Goal: Check status: Check status

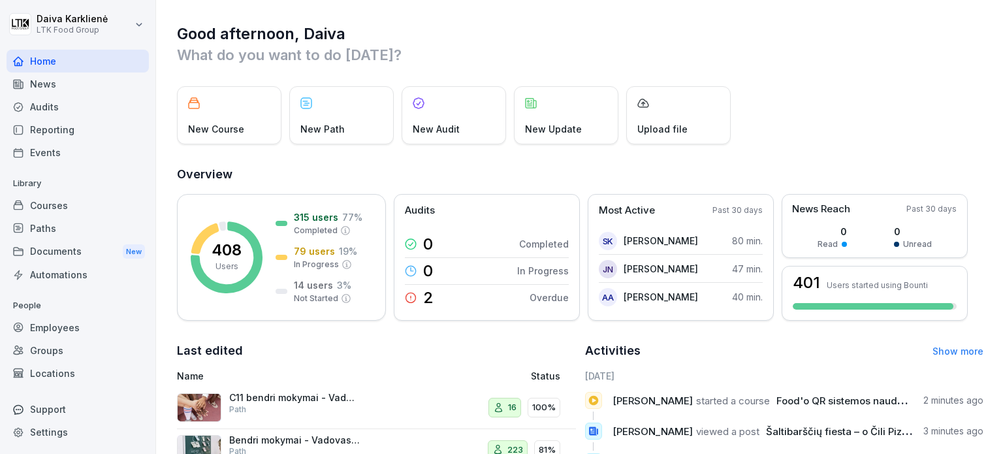
click at [49, 203] on div "Courses" at bounding box center [78, 205] width 142 height 23
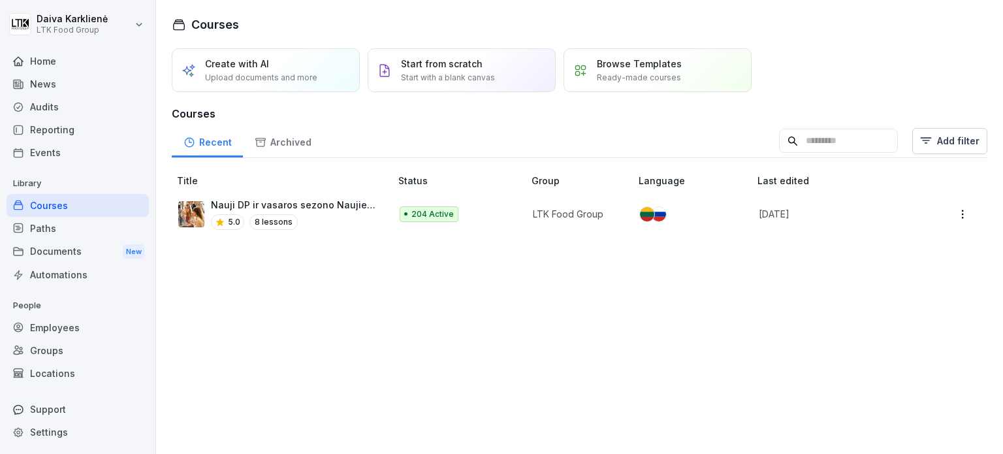
click at [51, 347] on div "Groups" at bounding box center [78, 350] width 142 height 23
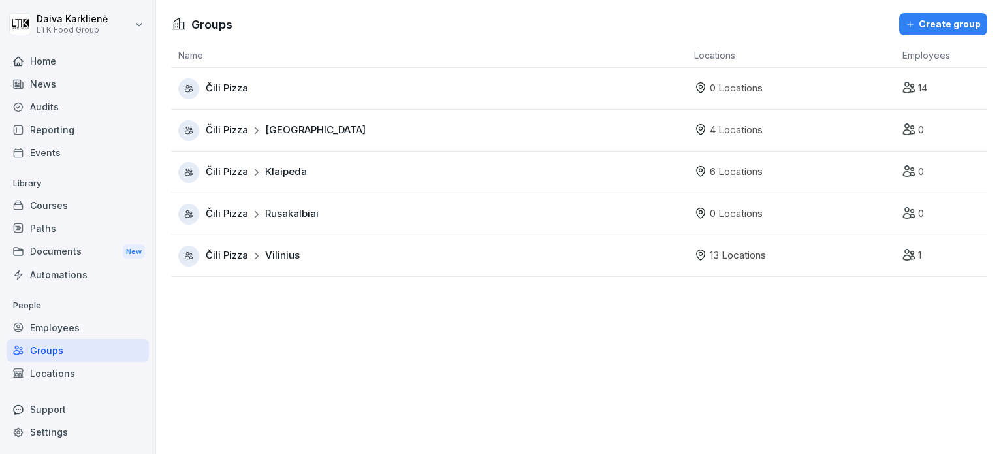
click at [50, 375] on div "Locations" at bounding box center [78, 373] width 142 height 23
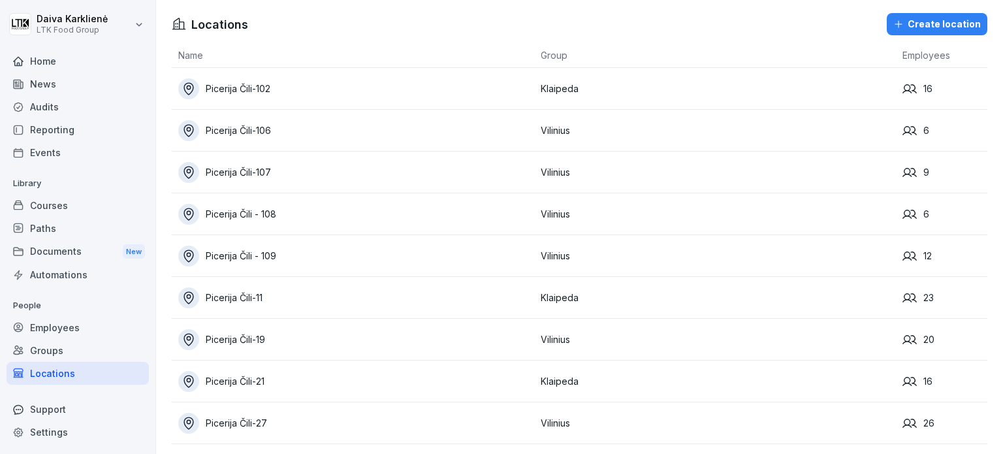
click at [244, 133] on div "Picerija Čili-106" at bounding box center [356, 130] width 356 height 21
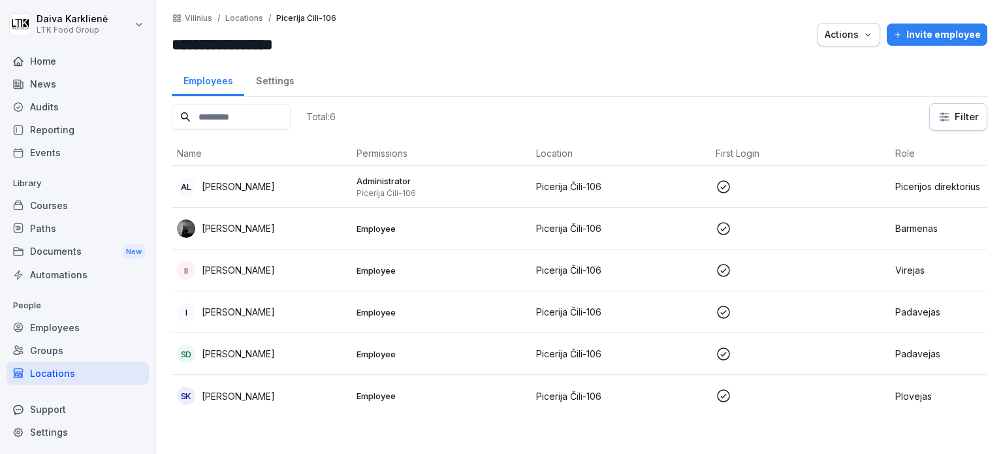
click at [938, 186] on p "Picerijos direktorius" at bounding box center [979, 187] width 169 height 14
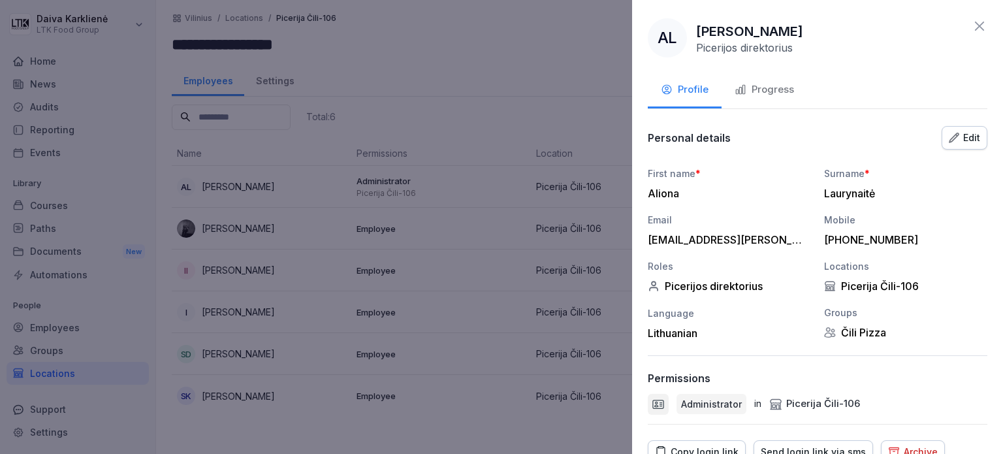
drag, startPoint x: 971, startPoint y: 25, endPoint x: 945, endPoint y: 48, distance: 34.2
click at [971, 27] on icon at bounding box center [979, 26] width 16 height 16
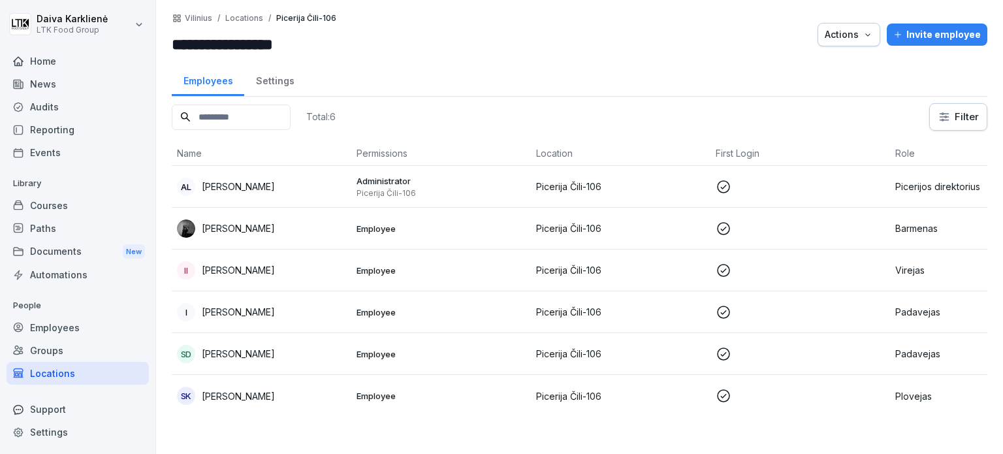
click at [225, 187] on p "[PERSON_NAME]" at bounding box center [238, 187] width 73 height 14
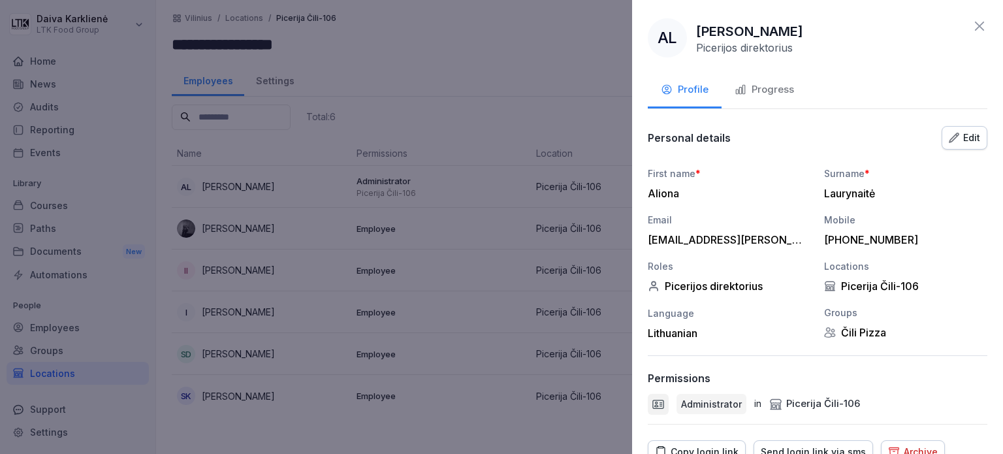
click at [975, 25] on icon at bounding box center [979, 26] width 16 height 16
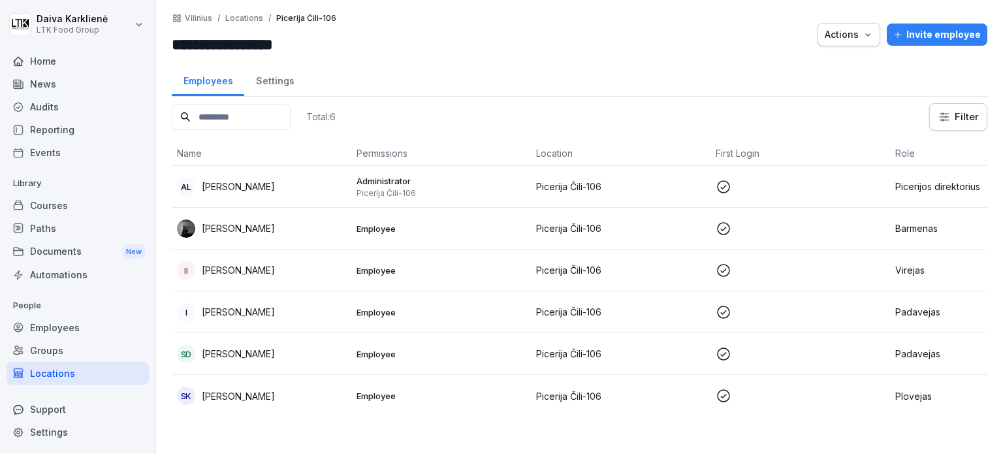
click at [575, 185] on p "Picerija Čili-106" at bounding box center [620, 187] width 169 height 14
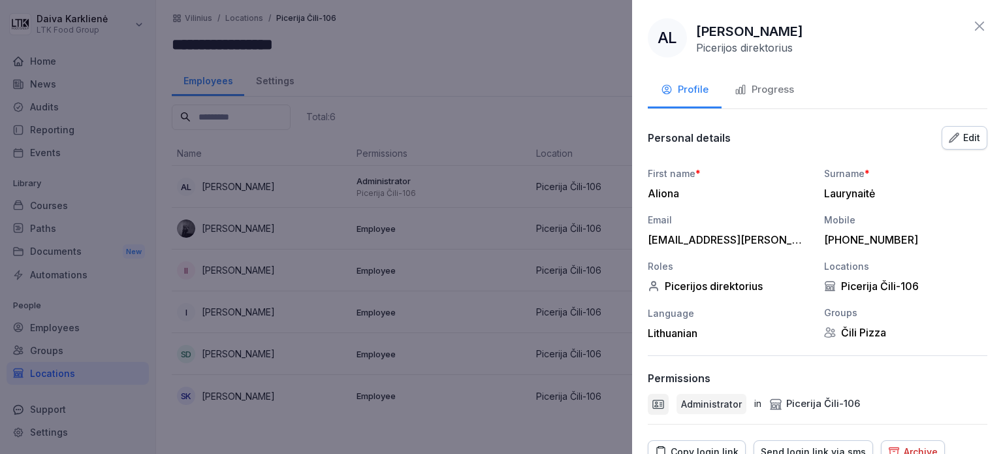
click at [975, 24] on icon at bounding box center [979, 26] width 9 height 9
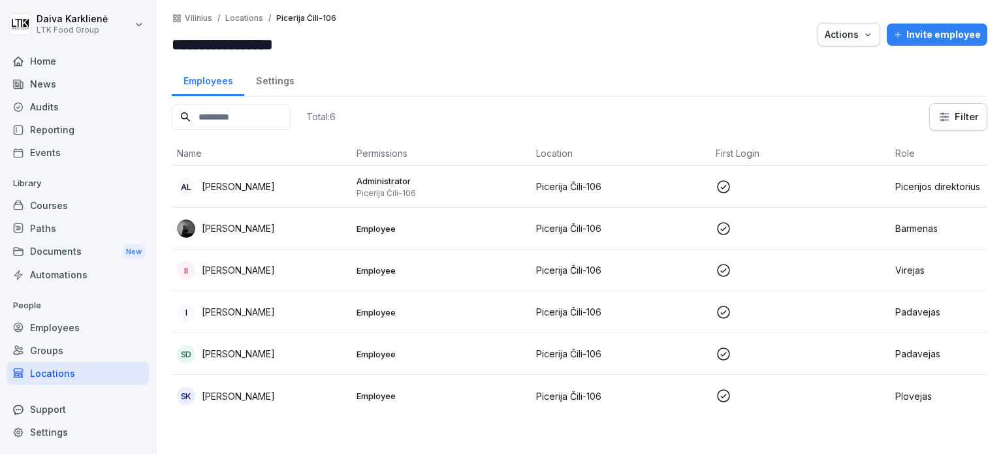
click at [54, 326] on div "Employees" at bounding box center [78, 327] width 142 height 23
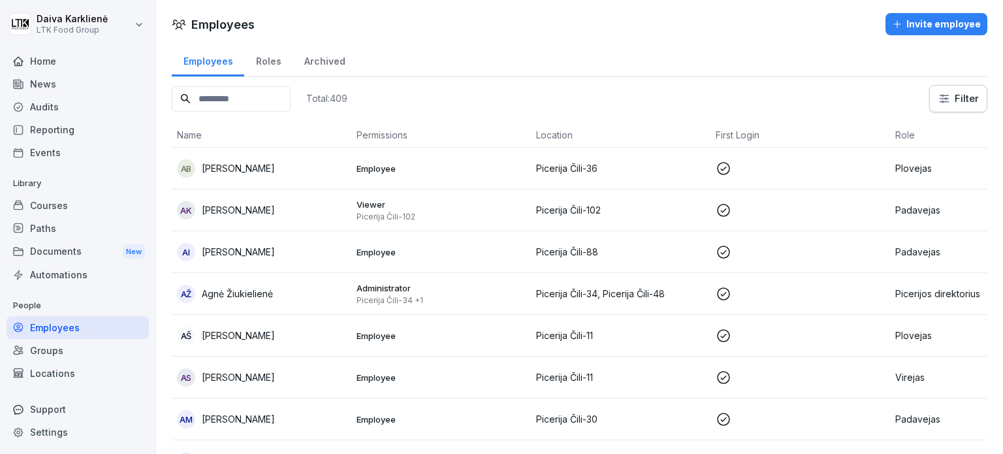
click at [918, 167] on p "Plovejas" at bounding box center [979, 168] width 169 height 14
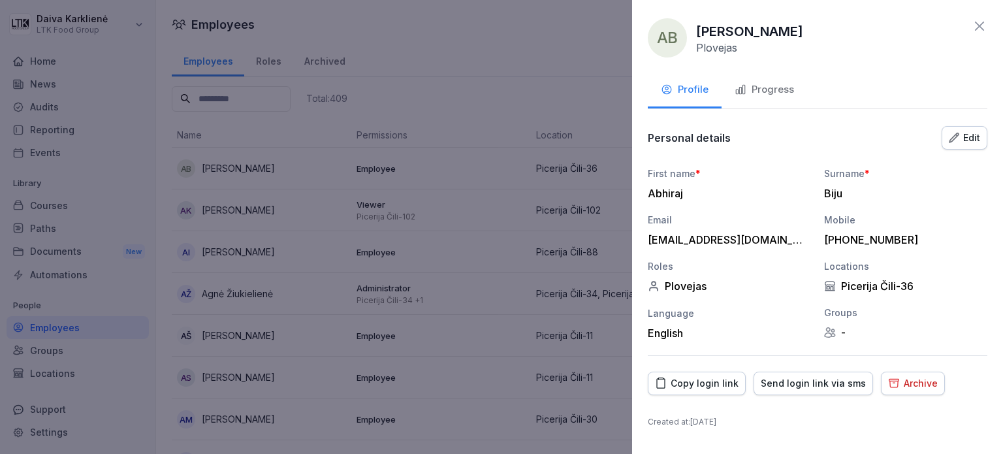
click at [775, 89] on div "Progress" at bounding box center [763, 89] width 59 height 15
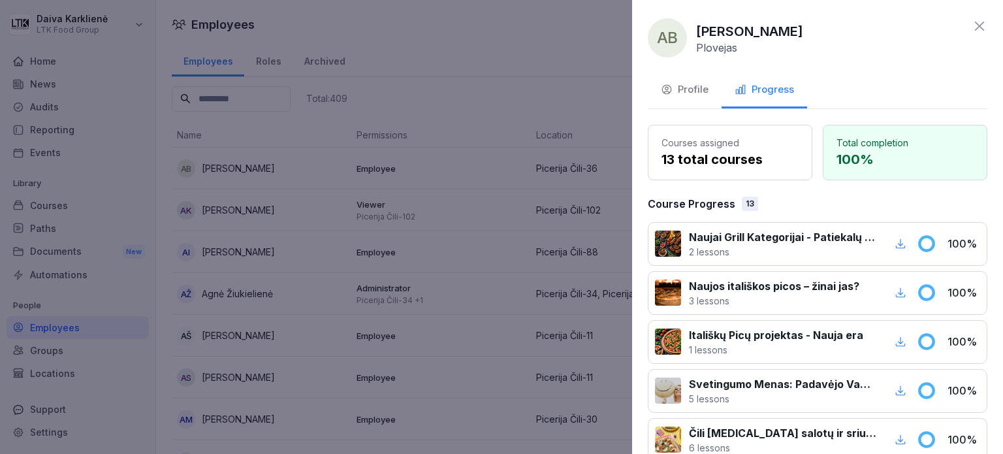
drag, startPoint x: 975, startPoint y: 23, endPoint x: 902, endPoint y: 63, distance: 82.7
click at [977, 24] on icon at bounding box center [979, 26] width 16 height 16
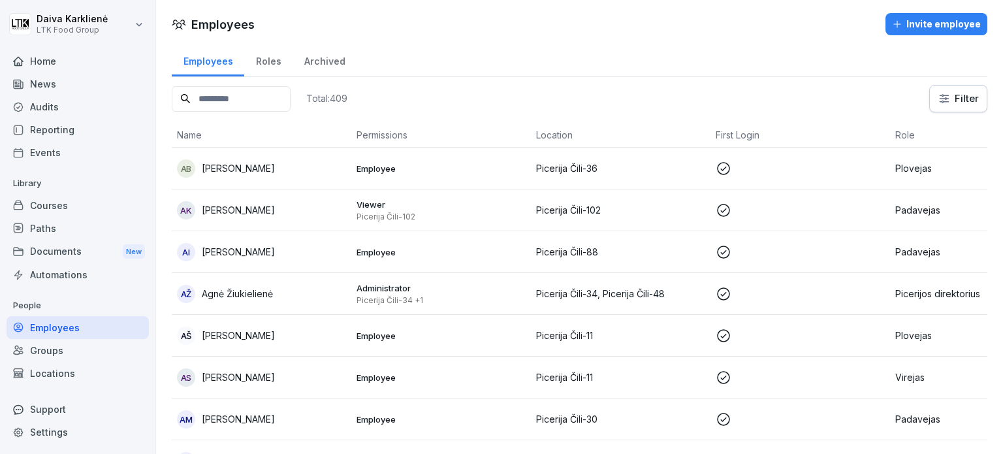
click at [48, 370] on div "Locations" at bounding box center [78, 373] width 142 height 23
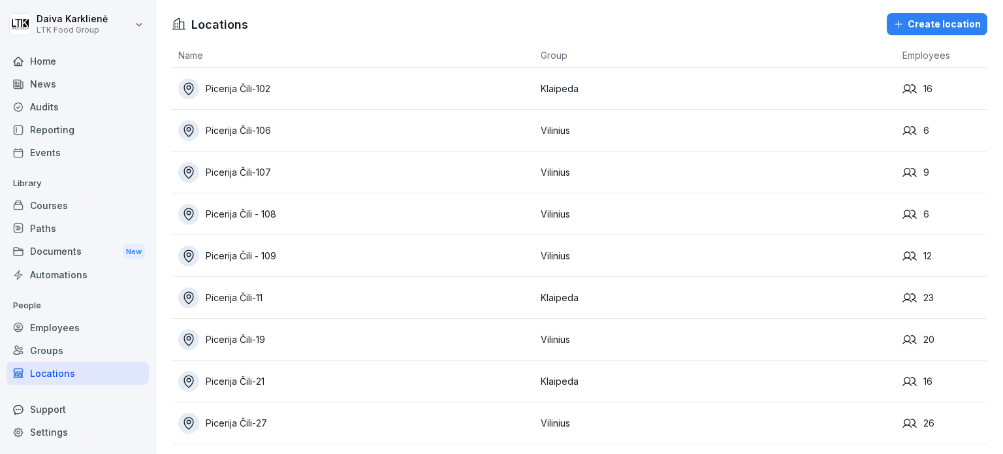
click at [231, 128] on div "Picerija Čili-106" at bounding box center [356, 130] width 356 height 21
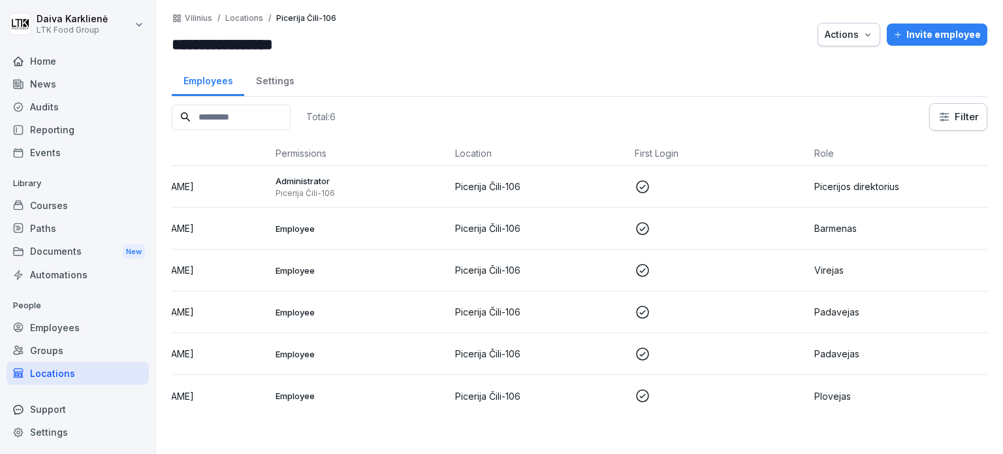
scroll to position [0, 92]
click at [854, 183] on p "Picerijos direktorius" at bounding box center [897, 187] width 169 height 14
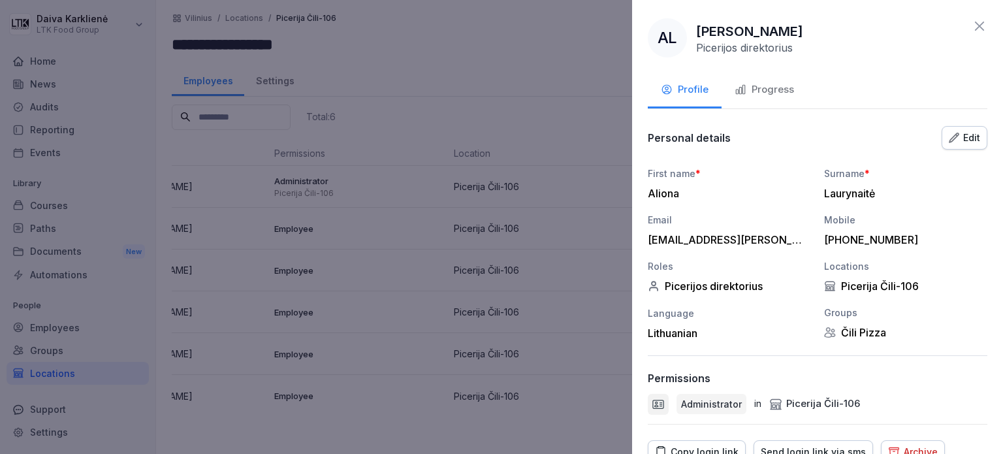
click at [767, 84] on div "Progress" at bounding box center [763, 89] width 59 height 15
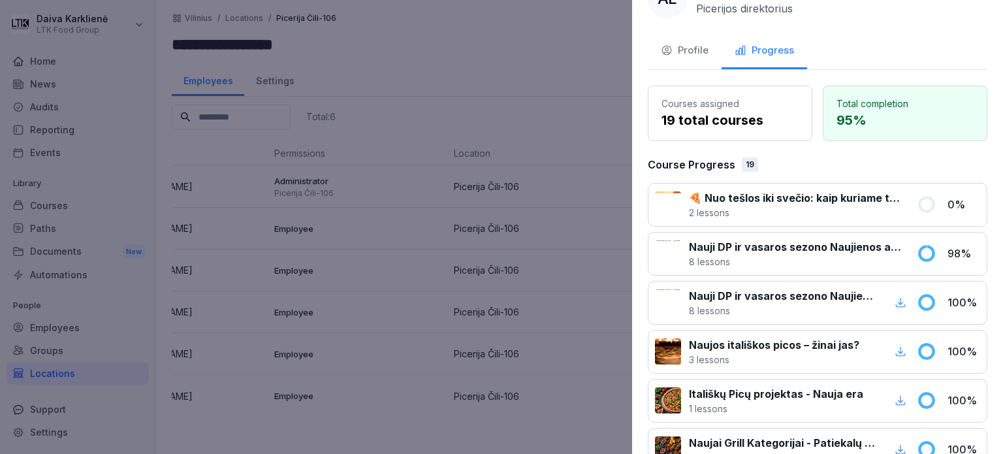
scroll to position [0, 0]
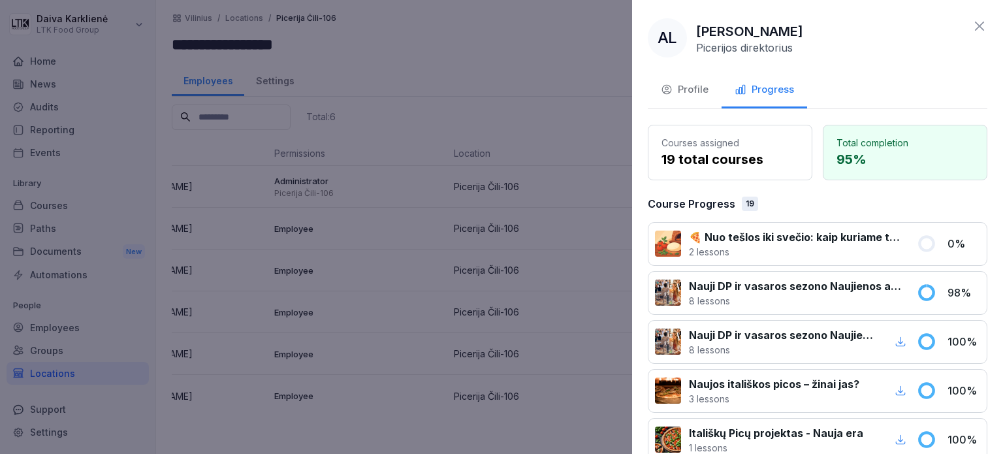
click at [386, 321] on div at bounding box center [501, 227] width 1003 height 454
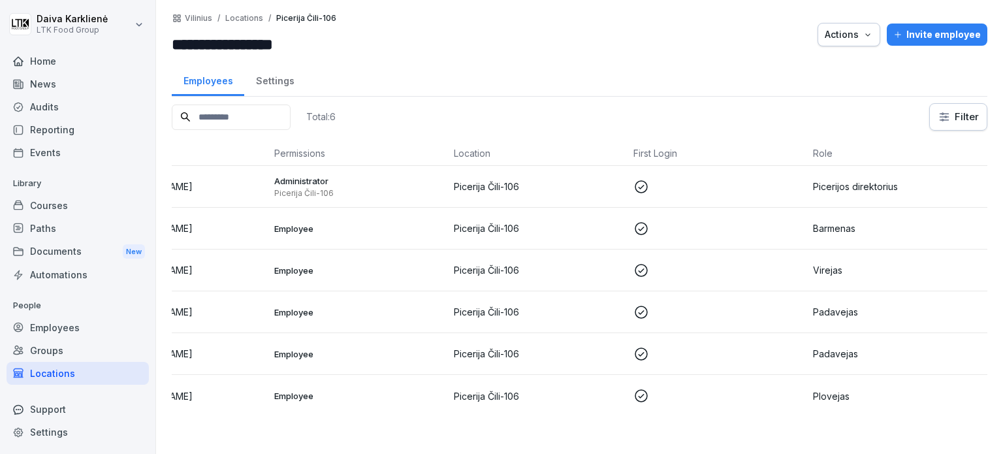
click at [837, 225] on p "Barmenas" at bounding box center [897, 228] width 169 height 14
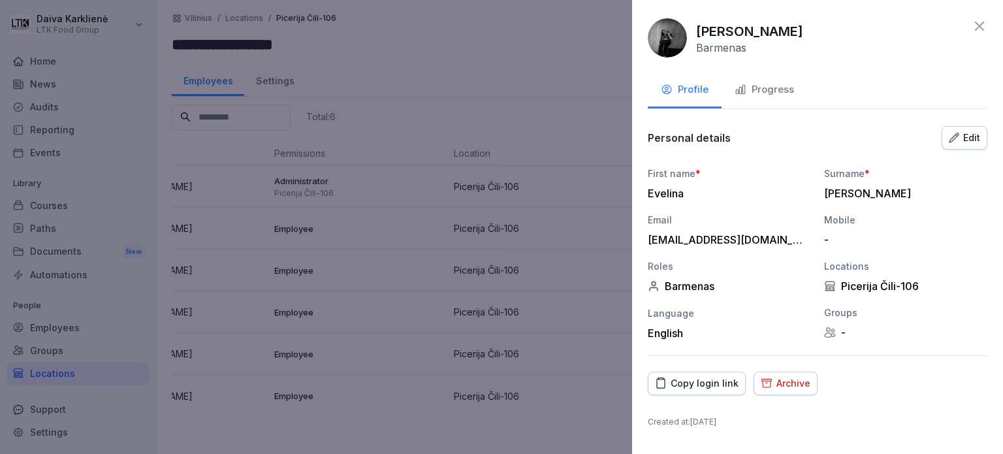
click at [774, 93] on div "Progress" at bounding box center [763, 89] width 59 height 15
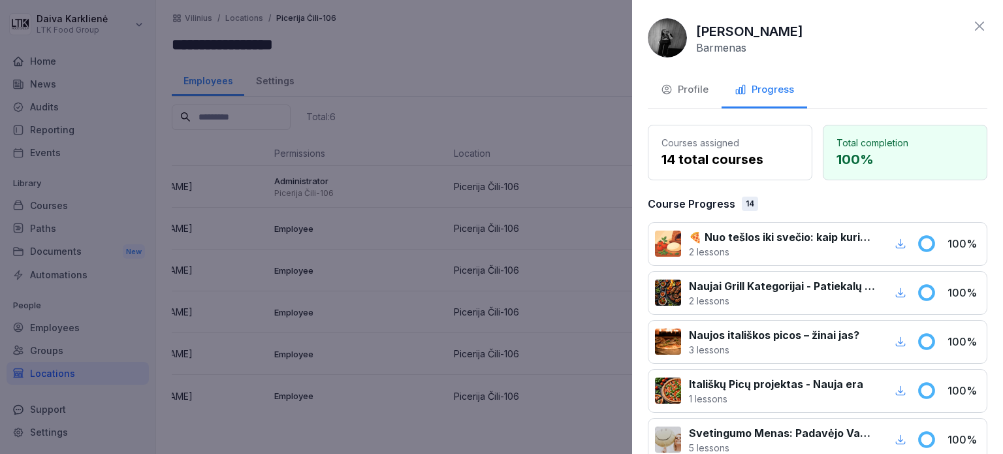
drag, startPoint x: 973, startPoint y: 23, endPoint x: 967, endPoint y: 31, distance: 10.2
click at [974, 23] on icon at bounding box center [979, 26] width 16 height 16
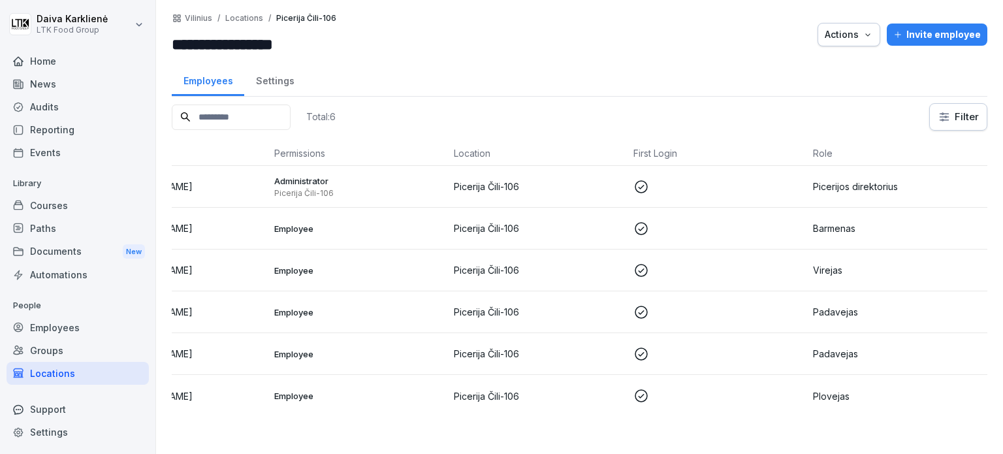
click at [822, 268] on p "Virejas" at bounding box center [897, 270] width 169 height 14
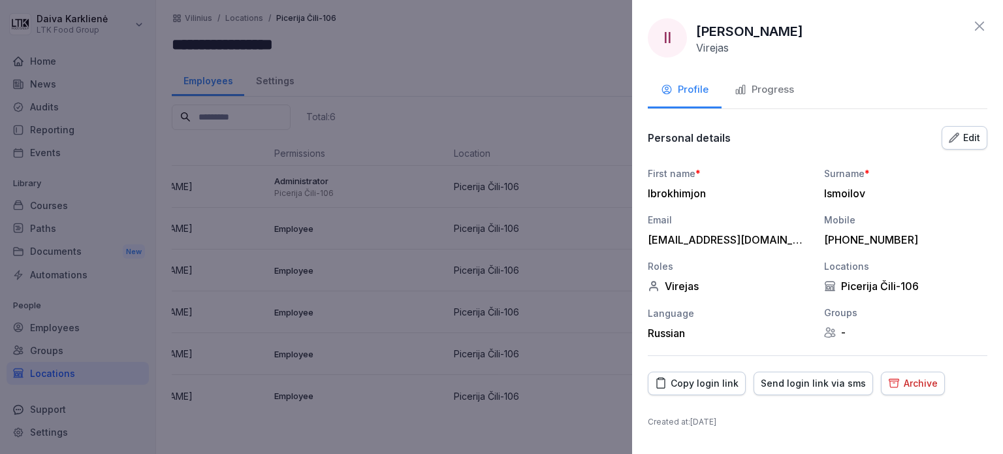
click at [763, 93] on div "Progress" at bounding box center [763, 89] width 59 height 15
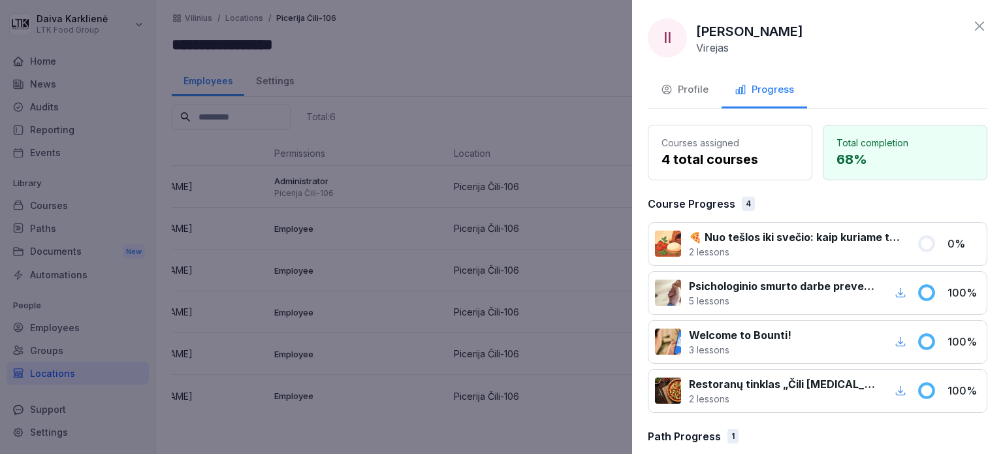
drag, startPoint x: 973, startPoint y: 23, endPoint x: 938, endPoint y: 74, distance: 61.9
click at [971, 27] on icon at bounding box center [979, 26] width 16 height 16
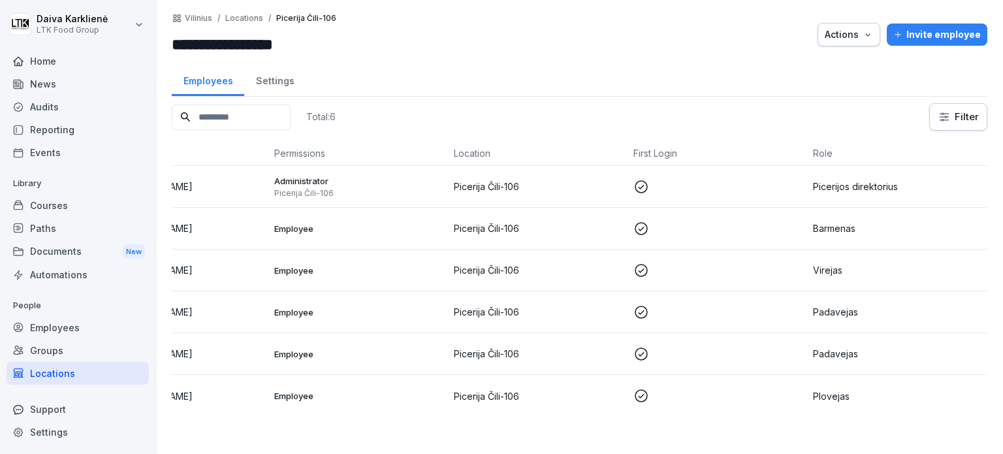
click at [819, 313] on p "Padavejas" at bounding box center [897, 312] width 169 height 14
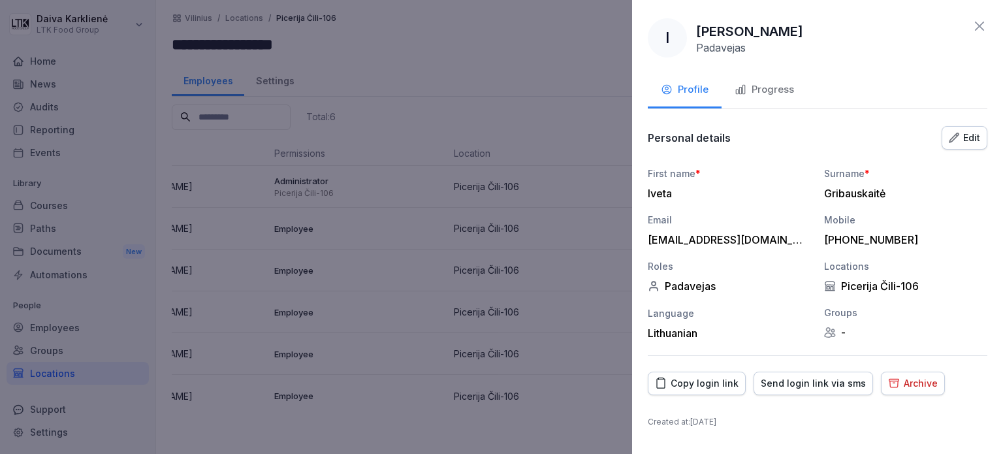
click at [763, 92] on div "Progress" at bounding box center [763, 89] width 59 height 15
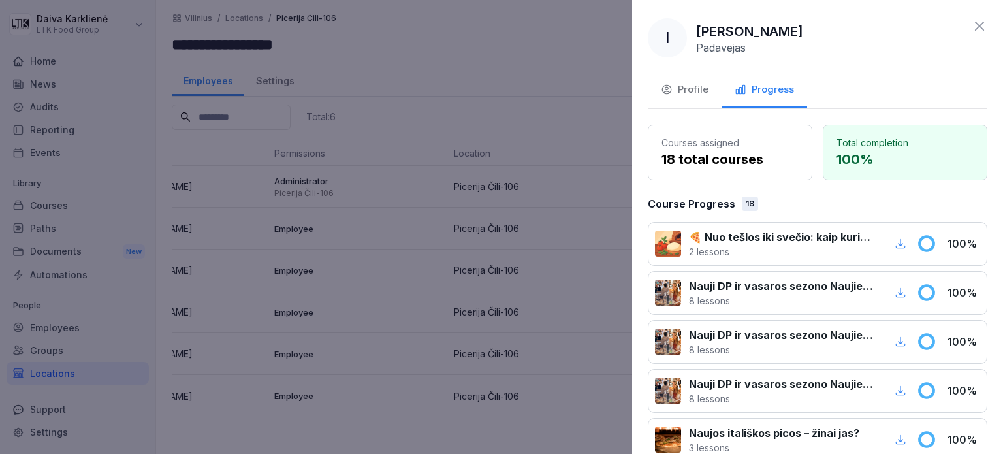
click at [975, 27] on icon at bounding box center [979, 26] width 9 height 9
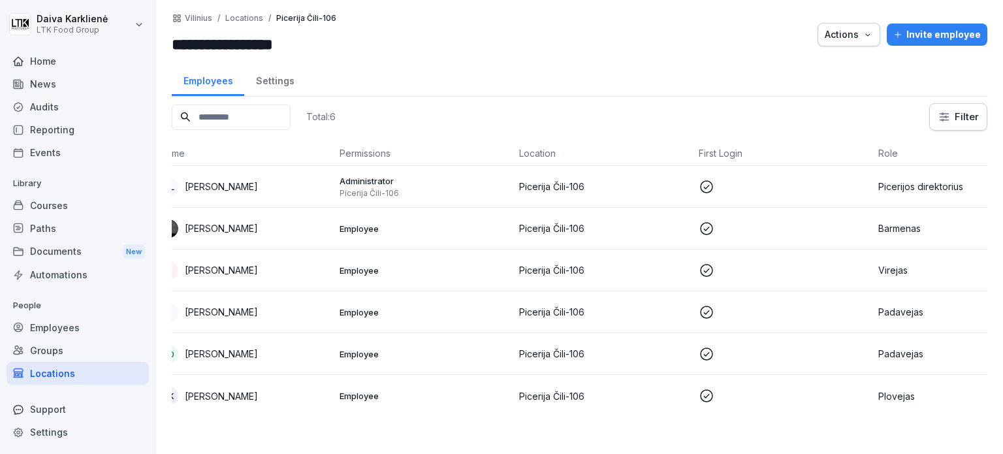
scroll to position [0, 7]
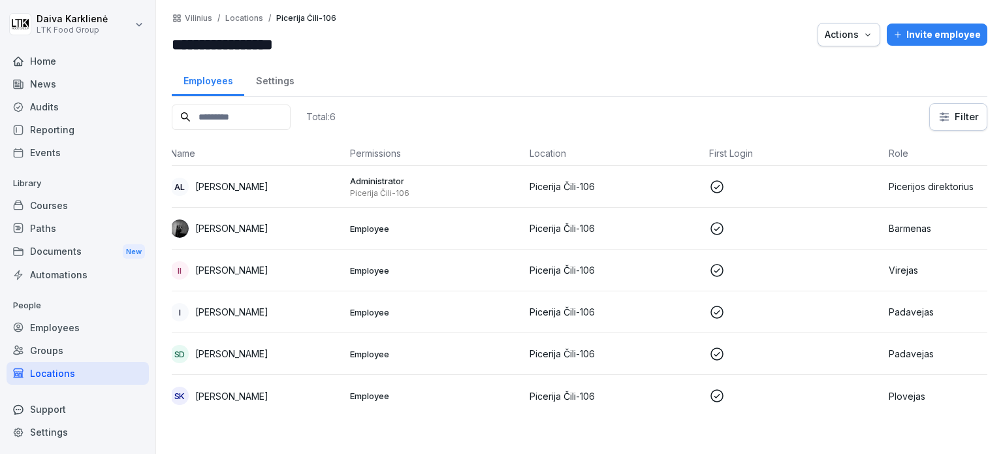
click at [905, 351] on p "Padavejas" at bounding box center [973, 354] width 169 height 14
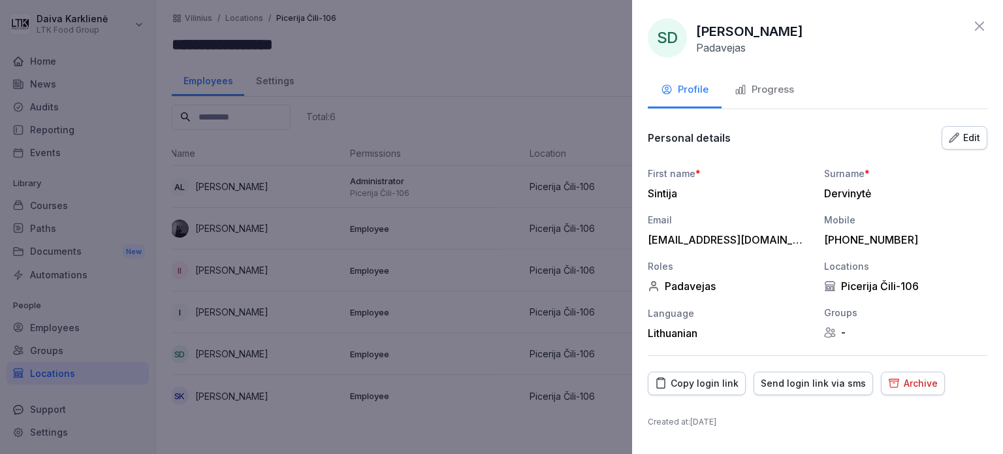
click at [779, 86] on div "Progress" at bounding box center [763, 89] width 59 height 15
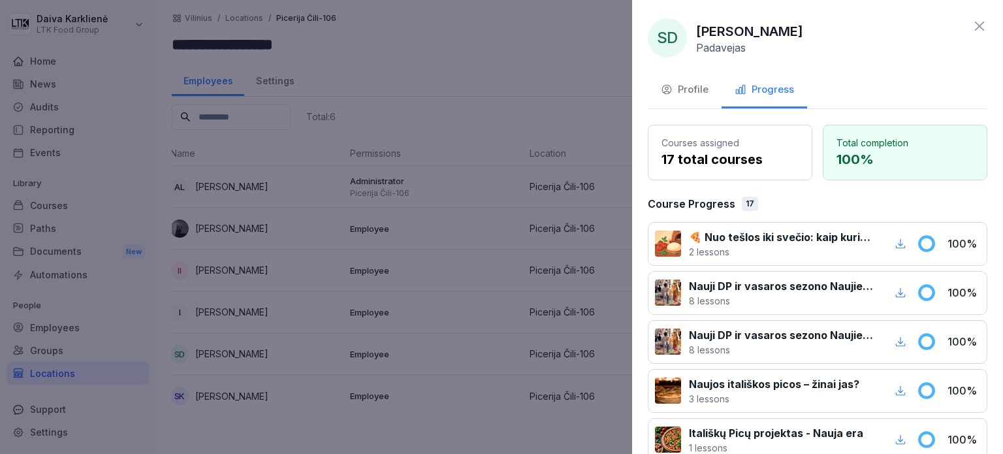
click at [971, 29] on icon at bounding box center [979, 26] width 16 height 16
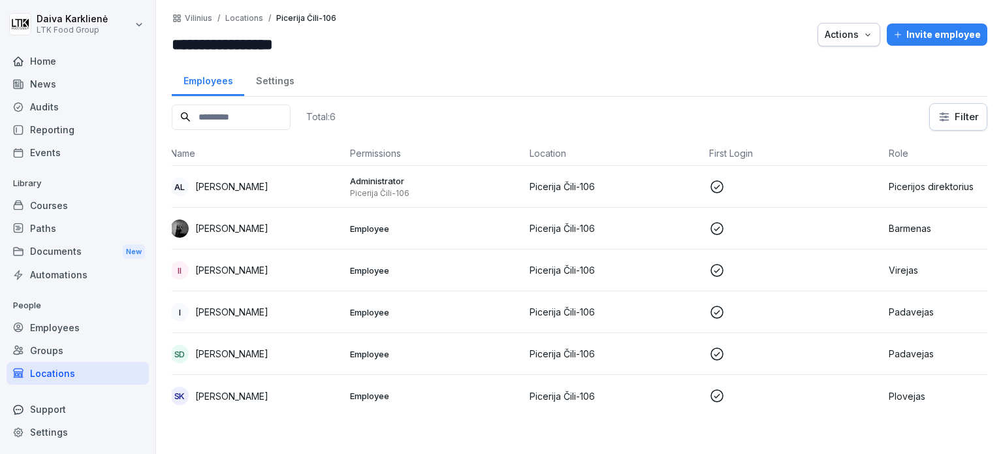
click at [909, 392] on p "Plovejas" at bounding box center [973, 396] width 169 height 14
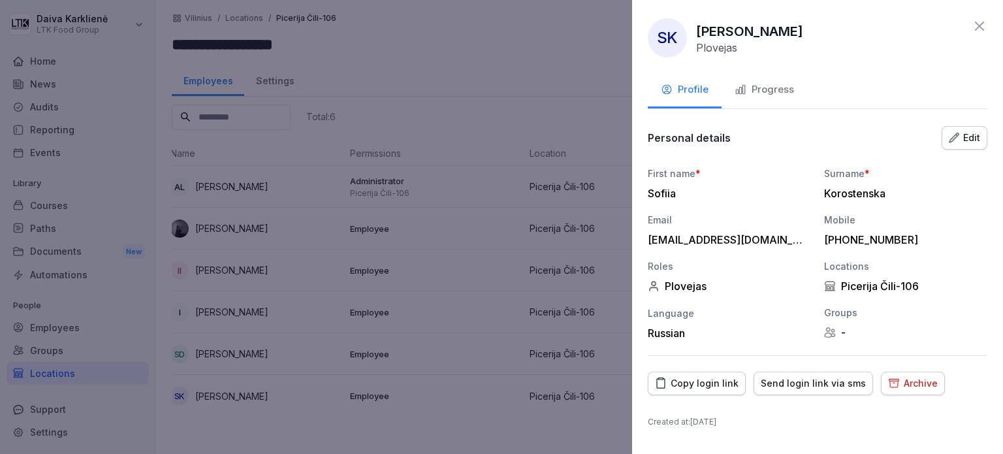
click at [765, 89] on div "Progress" at bounding box center [763, 89] width 59 height 15
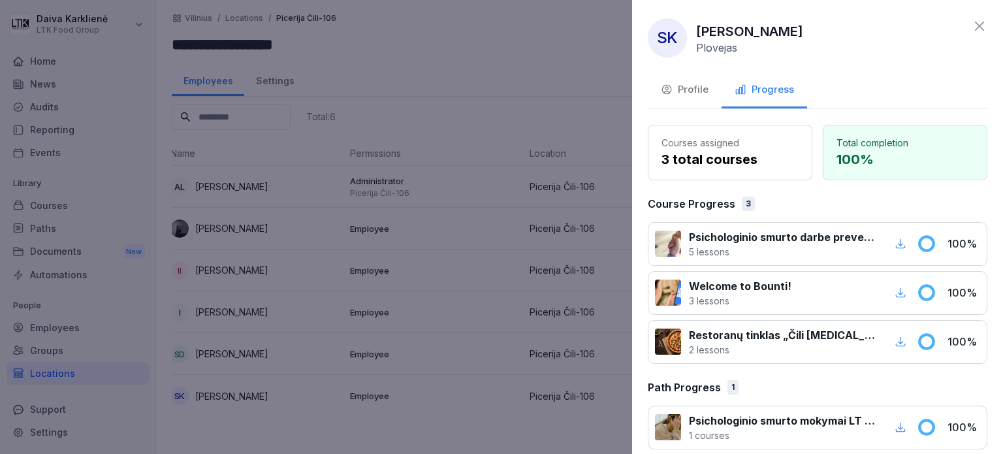
drag, startPoint x: 974, startPoint y: 25, endPoint x: 911, endPoint y: 89, distance: 90.5
click at [973, 27] on icon at bounding box center [979, 26] width 16 height 16
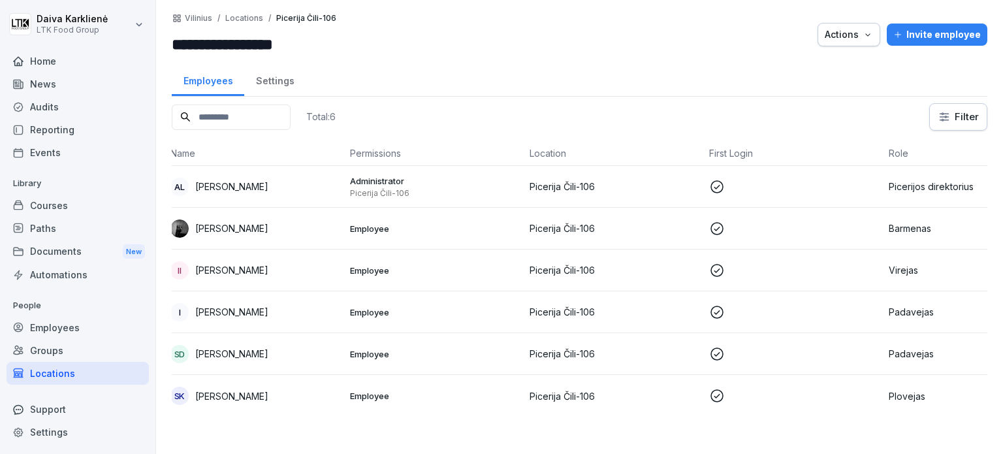
scroll to position [0, 0]
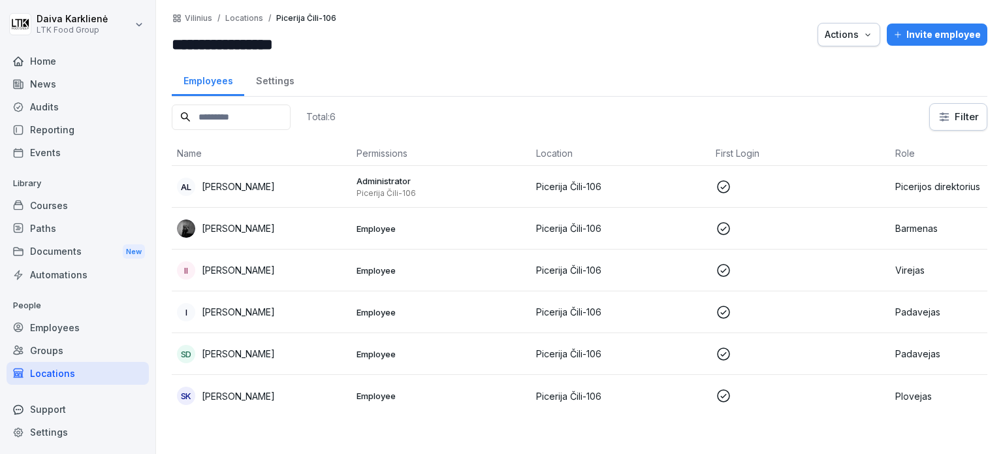
click at [44, 371] on div "Locations" at bounding box center [78, 373] width 142 height 23
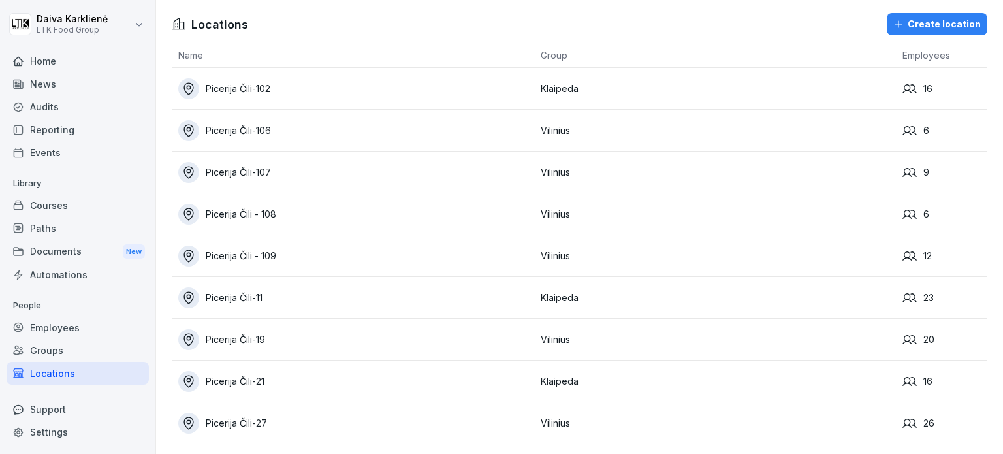
click at [902, 255] on icon at bounding box center [909, 256] width 14 height 14
click at [555, 257] on td "Vilinius" at bounding box center [715, 256] width 362 height 42
click at [248, 253] on div "Picerija Čili - 109" at bounding box center [356, 255] width 356 height 21
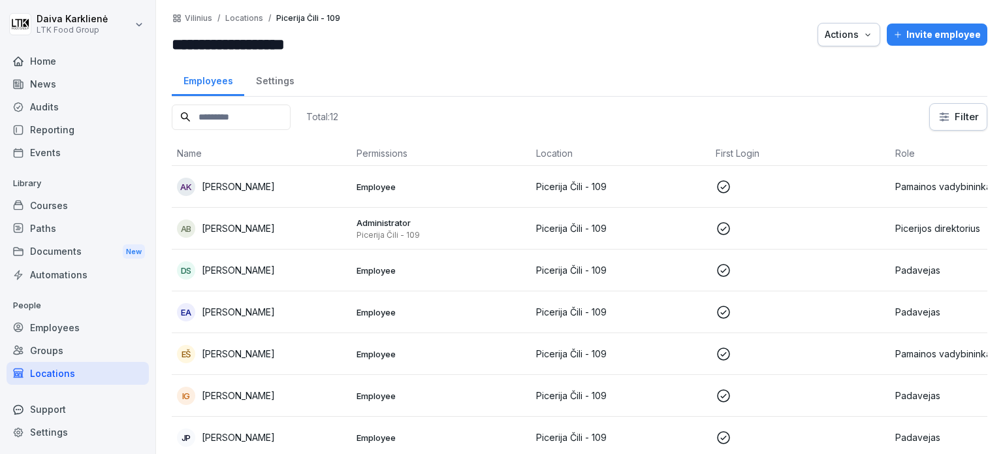
click at [249, 227] on p "[PERSON_NAME]" at bounding box center [238, 228] width 73 height 14
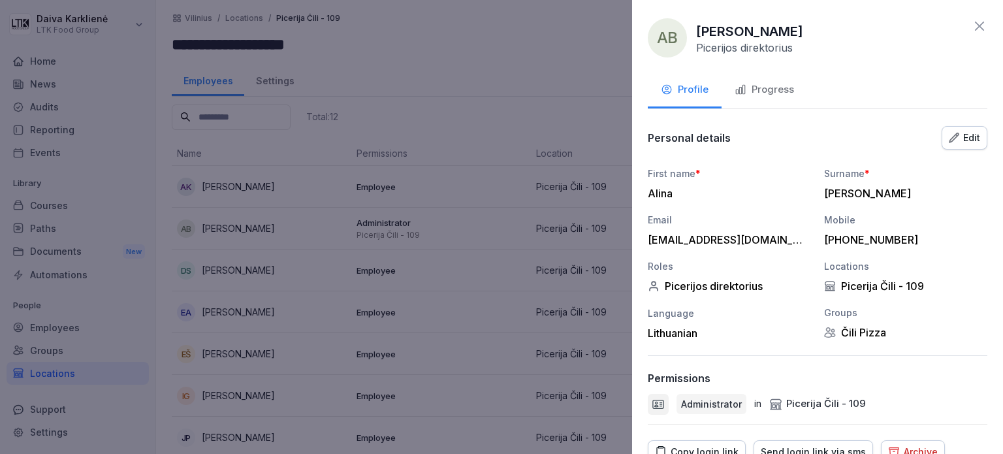
click at [769, 87] on div "Progress" at bounding box center [763, 89] width 59 height 15
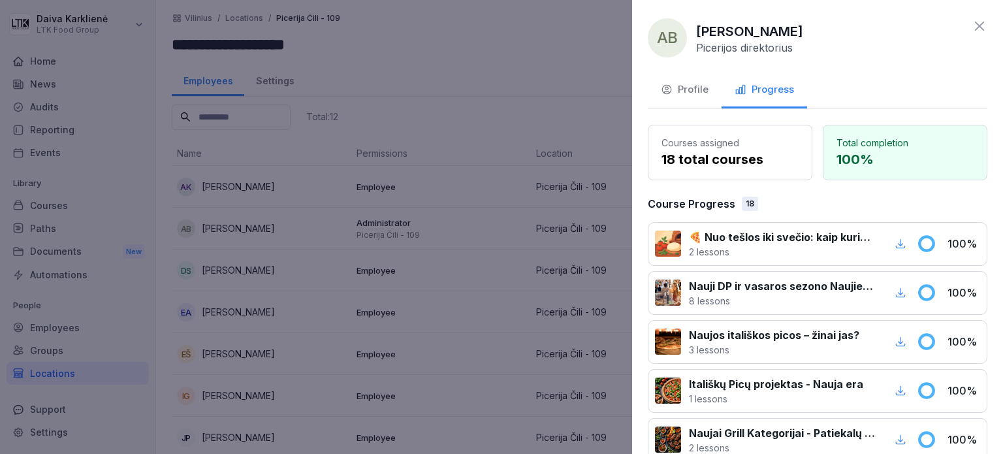
click at [971, 23] on icon at bounding box center [979, 26] width 16 height 16
